Goal: Task Accomplishment & Management: Manage account settings

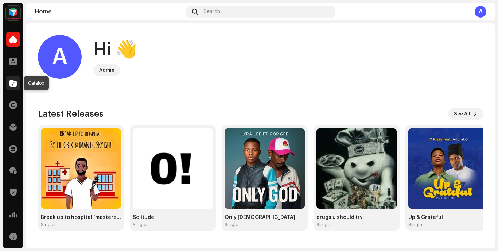
click at [14, 84] on span at bounding box center [12, 83] width 7 height 6
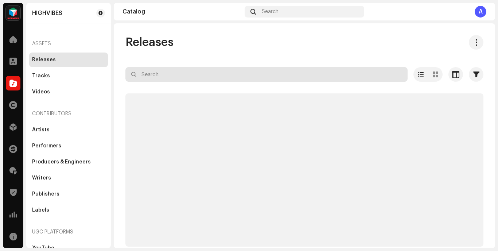
click at [208, 74] on input "text" at bounding box center [266, 74] width 282 height 15
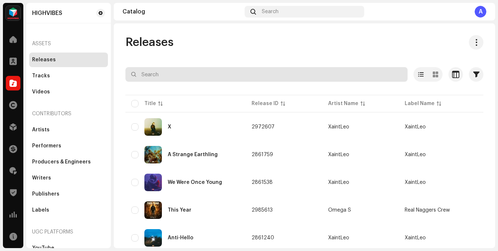
click at [206, 76] on input "text" at bounding box center [266, 74] width 282 height 15
click at [205, 72] on input "q" at bounding box center [266, 74] width 282 height 15
click at [160, 77] on input "q" at bounding box center [266, 74] width 282 height 15
click at [265, 77] on input "q" at bounding box center [266, 74] width 282 height 15
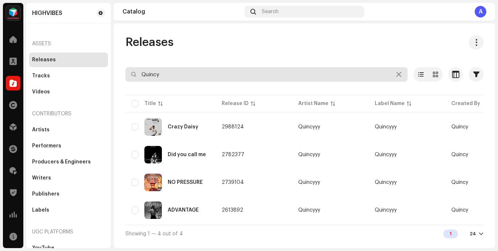
type input "Quincy"
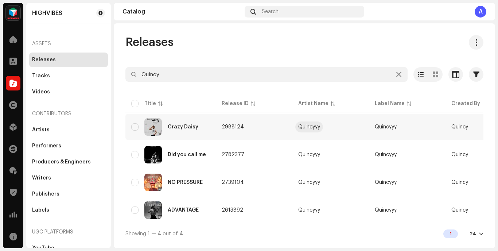
drag, startPoint x: 190, startPoint y: 73, endPoint x: 306, endPoint y: 127, distance: 127.4
click at [306, 127] on div "Quincyyy" at bounding box center [309, 126] width 22 height 5
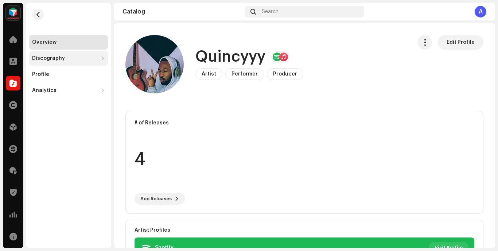
click at [98, 58] on div "Discography" at bounding box center [68, 58] width 79 height 15
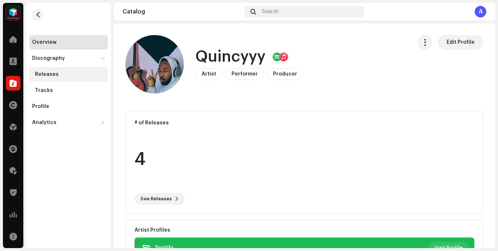
click at [79, 74] on div "Releases" at bounding box center [70, 74] width 70 height 6
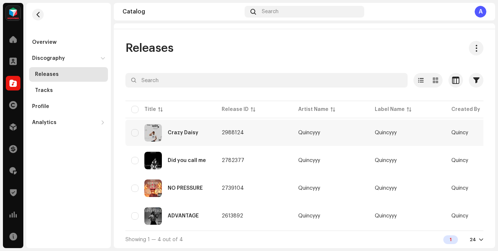
scroll to position [24, 0]
click at [201, 138] on div "Crazy Daisy" at bounding box center [170, 133] width 79 height 18
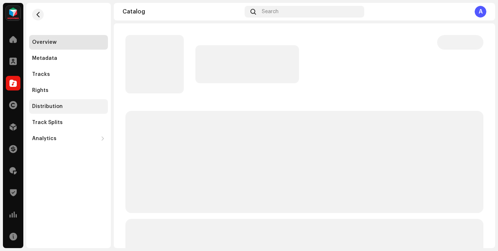
click at [67, 109] on div "Distribution" at bounding box center [68, 107] width 73 height 6
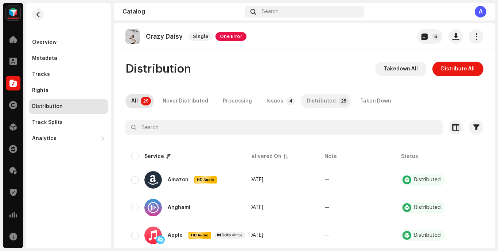
click at [313, 101] on div "Distributed" at bounding box center [321, 101] width 29 height 15
click at [136, 156] on input "checkbox" at bounding box center [134, 156] width 7 height 7
checkbox input "true"
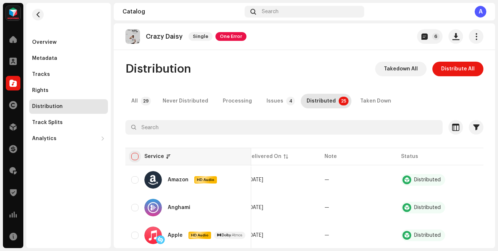
checkbox input "true"
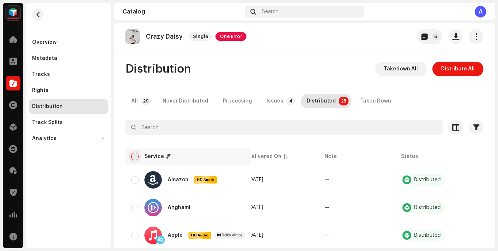
checkbox input "true"
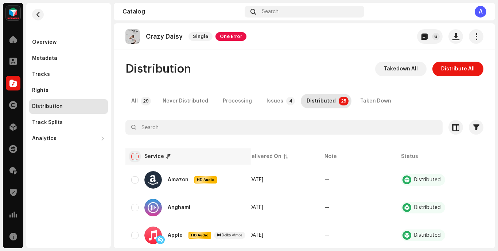
checkbox input "true"
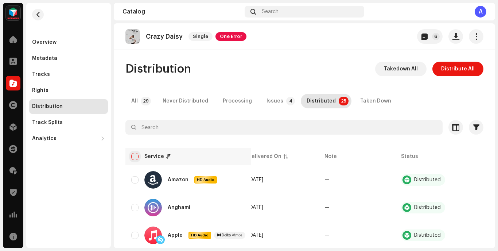
checkbox input "true"
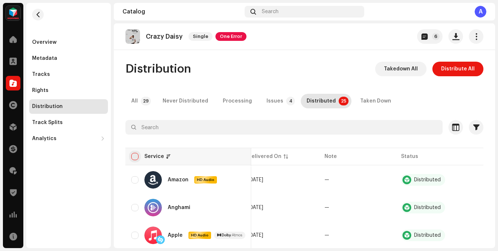
checkbox input "true"
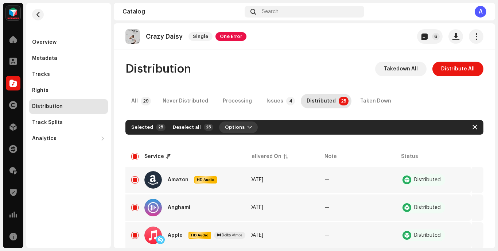
click at [232, 127] on span "Options" at bounding box center [235, 127] width 20 height 15
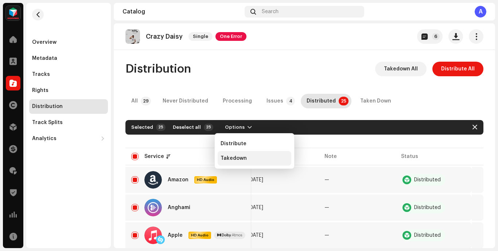
click at [242, 158] on span "Takedown" at bounding box center [234, 158] width 26 height 6
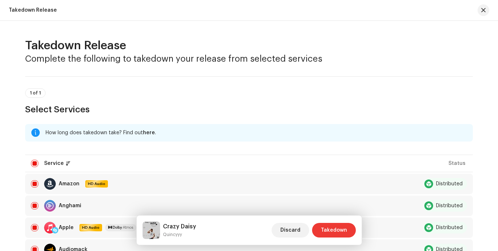
click at [341, 229] on span "Takedown" at bounding box center [334, 230] width 26 height 15
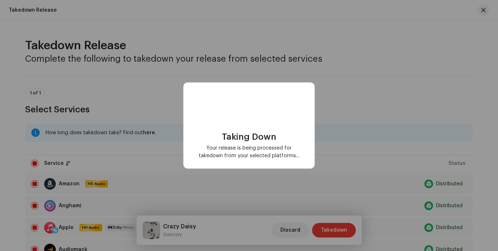
scroll to position [0, 77]
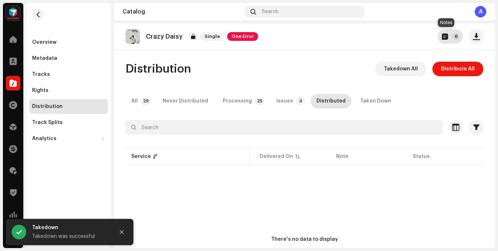
click at [442, 36] on span "button" at bounding box center [445, 37] width 6 height 6
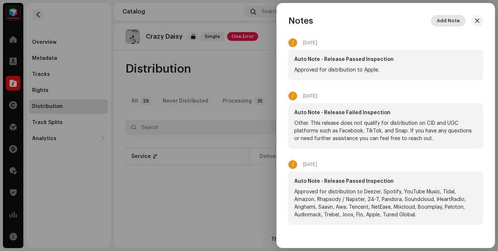
click at [449, 20] on span "Add Note" at bounding box center [448, 20] width 23 height 15
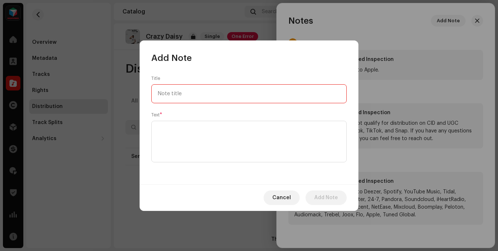
click at [237, 95] on input "text" at bounding box center [248, 93] width 195 height 19
type input "a"
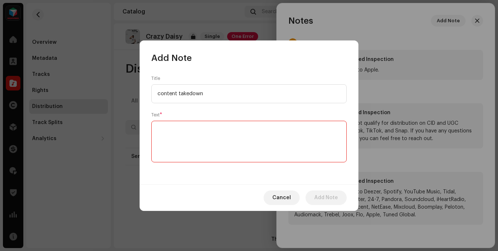
type input "content takedown"
click at [241, 150] on textarea at bounding box center [248, 142] width 195 height 42
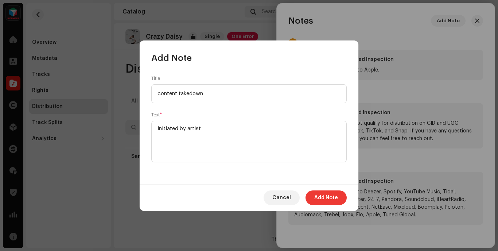
type textarea "initiated by artist"
click at [329, 199] on span "Add Note" at bounding box center [326, 197] width 24 height 15
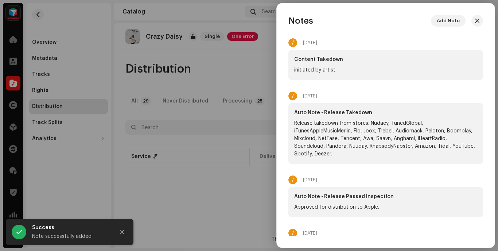
click at [226, 77] on div at bounding box center [249, 125] width 498 height 251
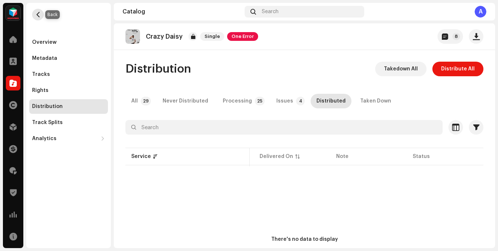
click at [38, 12] on span "button" at bounding box center [37, 15] width 5 height 6
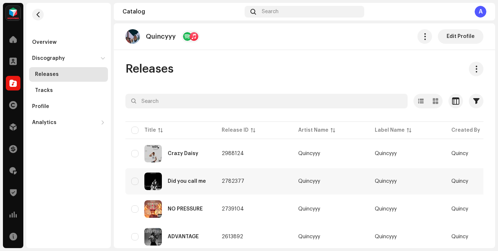
click at [193, 183] on div "Did you call me" at bounding box center [187, 181] width 38 height 5
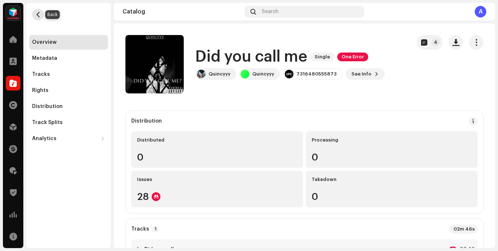
click at [36, 15] on span "button" at bounding box center [37, 15] width 5 height 6
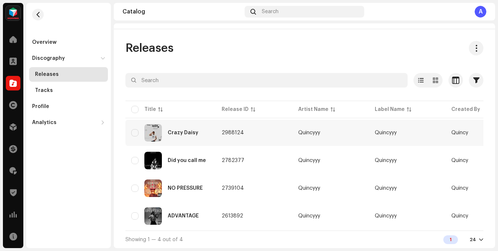
scroll to position [24, 0]
click at [186, 181] on div "NO PRESSURE" at bounding box center [170, 188] width 79 height 18
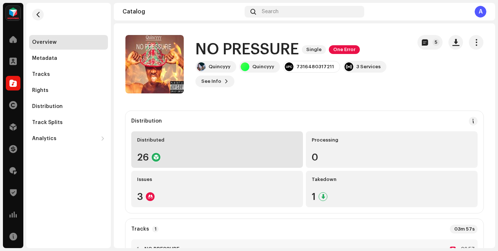
click at [213, 154] on div "26" at bounding box center [217, 156] width 160 height 9
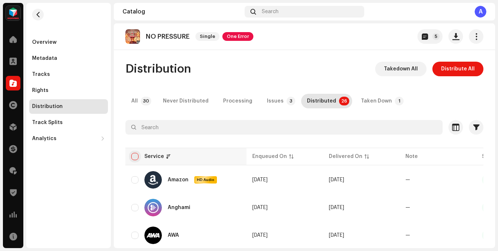
click at [135, 155] on input "checkbox" at bounding box center [134, 156] width 7 height 7
checkbox input "true"
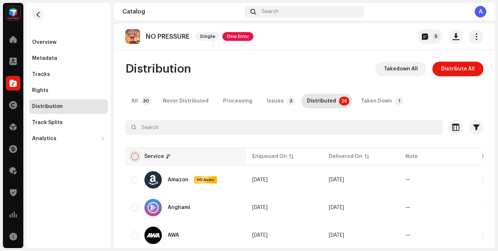
checkbox input "true"
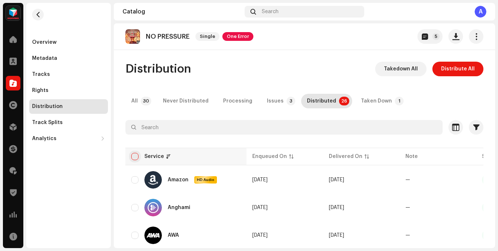
checkbox input "true"
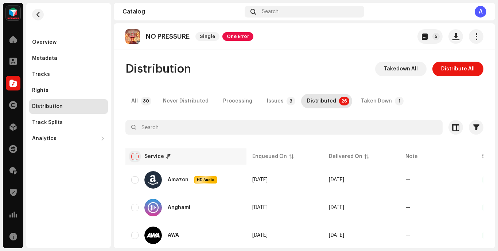
checkbox input "true"
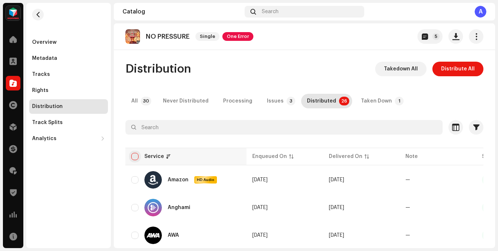
checkbox input "true"
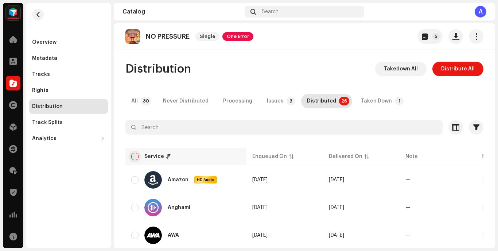
checkbox input "true"
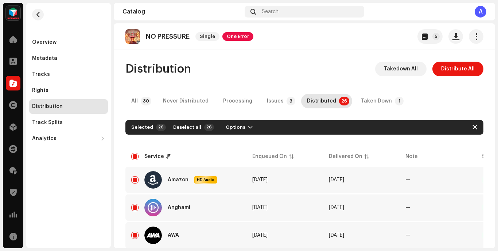
click at [252, 130] on div "Selected 26 Deselect all 26 Options" at bounding box center [196, 127] width 130 height 12
click at [229, 128] on span "Options" at bounding box center [236, 127] width 20 height 15
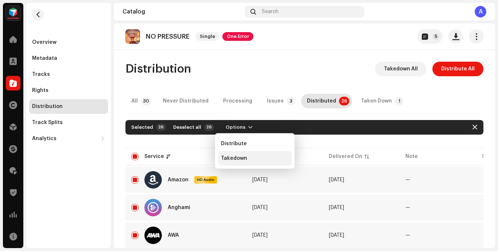
click at [242, 154] on div "Takedown" at bounding box center [255, 158] width 74 height 15
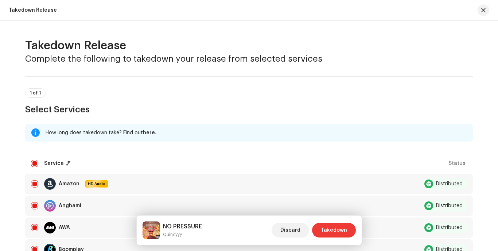
click at [341, 231] on span "Takedown" at bounding box center [334, 230] width 26 height 15
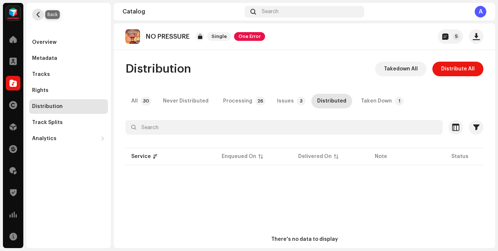
click at [42, 12] on button "button" at bounding box center [38, 15] width 12 height 12
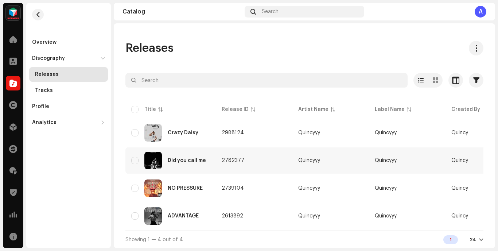
scroll to position [24, 0]
click at [197, 214] on div "ADVANTAGE" at bounding box center [183, 215] width 31 height 5
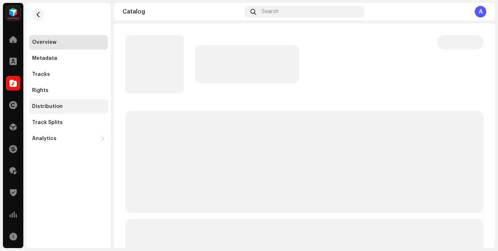
click at [67, 110] on div "Distribution" at bounding box center [68, 106] width 79 height 15
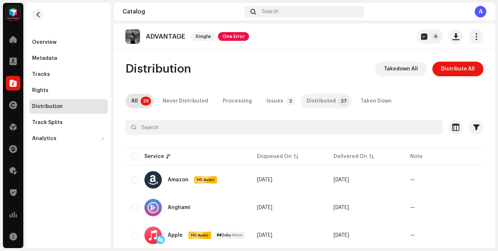
click at [322, 105] on div "Distributed" at bounding box center [321, 101] width 29 height 15
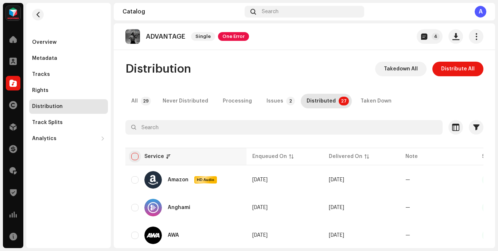
click at [134, 155] on input "checkbox" at bounding box center [134, 156] width 7 height 7
checkbox input "true"
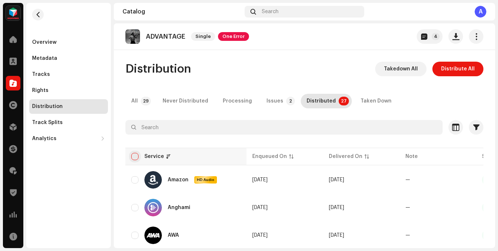
checkbox input "true"
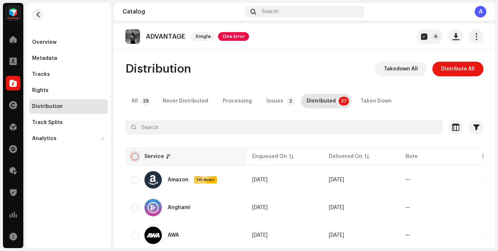
checkbox input "true"
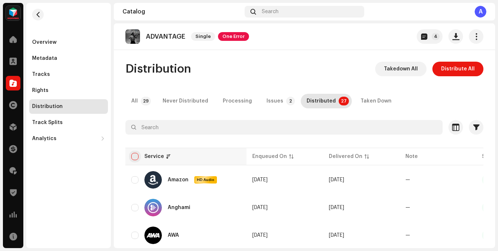
checkbox input "true"
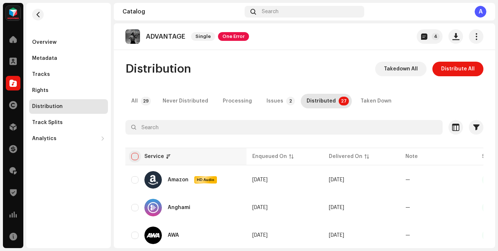
checkbox input "true"
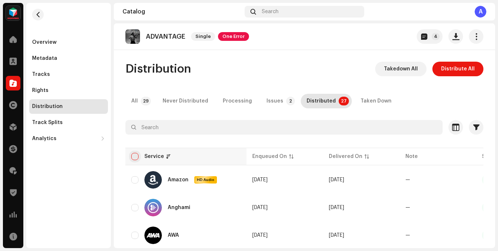
checkbox input "true"
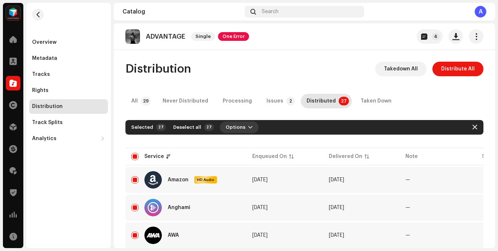
click at [247, 127] on button "Options" at bounding box center [239, 127] width 39 height 12
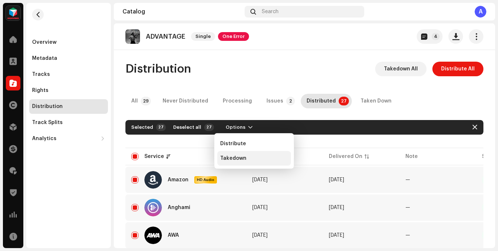
click at [239, 164] on div "Takedown" at bounding box center [254, 158] width 74 height 15
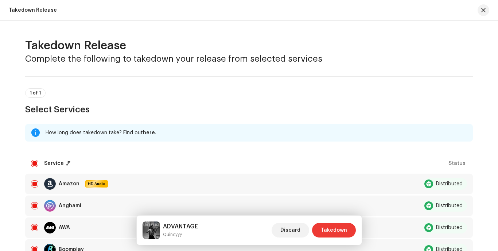
click at [332, 230] on span "Takedown" at bounding box center [334, 230] width 26 height 15
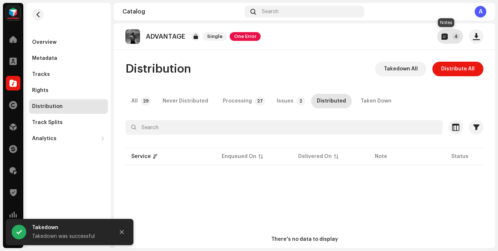
click at [452, 39] on p-badge "4" at bounding box center [456, 36] width 8 height 7
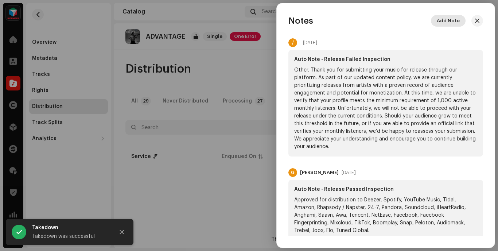
click at [449, 15] on span "Add Note" at bounding box center [448, 20] width 23 height 15
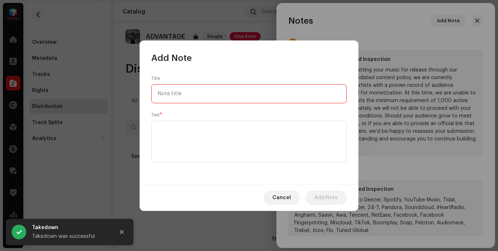
click at [272, 92] on input "text" at bounding box center [248, 93] width 195 height 19
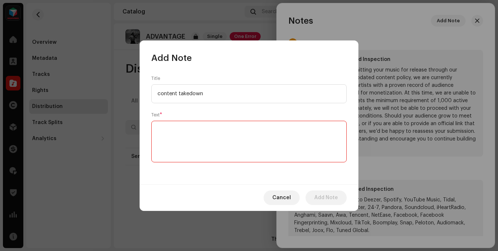
type input "content takedown"
click at [191, 149] on textarea at bounding box center [248, 142] width 195 height 42
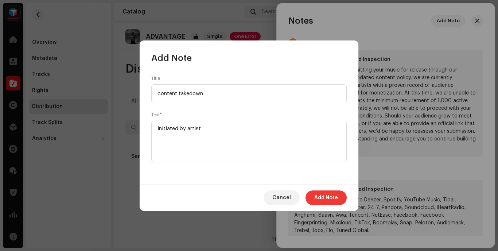
type textarea "initiated by artist"
click at [324, 195] on span "Add Note" at bounding box center [326, 197] width 24 height 15
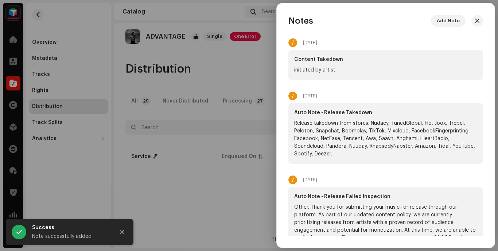
click at [89, 69] on div at bounding box center [249, 125] width 498 height 251
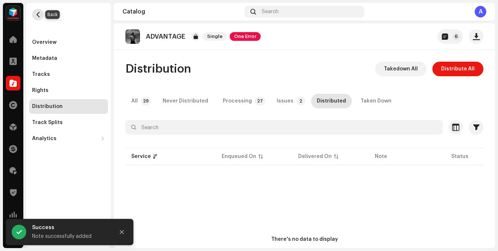
click at [36, 14] on span "button" at bounding box center [37, 15] width 5 height 6
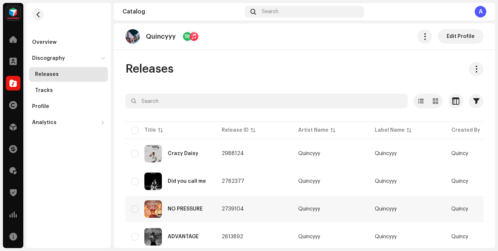
click at [197, 209] on div "NO PRESSURE" at bounding box center [185, 208] width 35 height 5
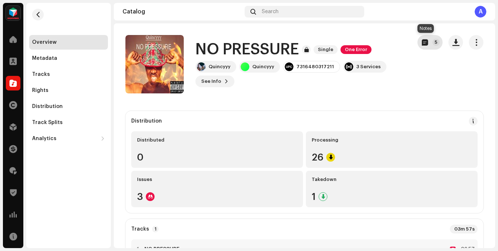
click at [420, 46] on button "5" at bounding box center [430, 42] width 25 height 15
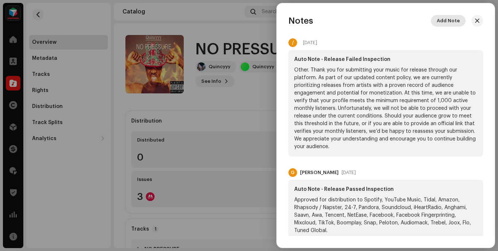
click at [444, 18] on span "Add Note" at bounding box center [448, 20] width 23 height 15
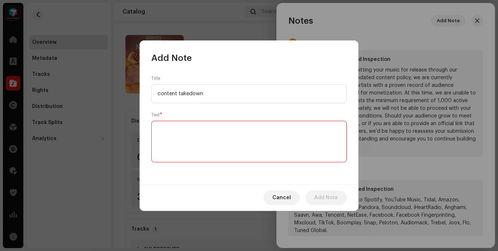
type input "content takedown"
click at [296, 143] on textarea at bounding box center [248, 142] width 195 height 42
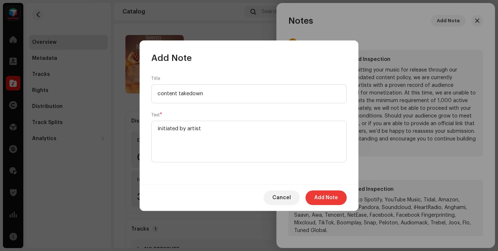
type textarea "initiated by artist"
click at [333, 199] on span "Add Note" at bounding box center [326, 197] width 24 height 15
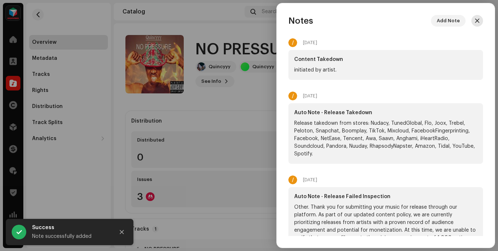
click at [473, 18] on button "button" at bounding box center [478, 21] width 12 height 12
